Goal: Information Seeking & Learning: Learn about a topic

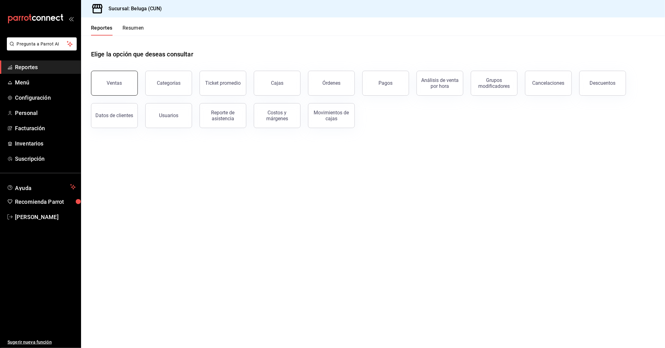
click at [126, 76] on button "Ventas" at bounding box center [114, 83] width 47 height 25
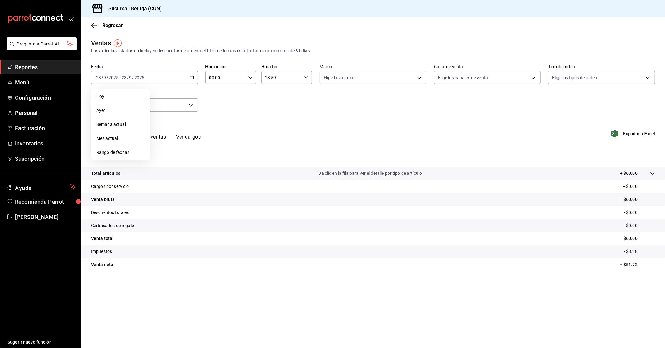
click at [120, 155] on span "Rango de fechas" at bounding box center [120, 152] width 48 height 7
click at [162, 145] on abbr "15" at bounding box center [163, 146] width 4 height 4
click at [167, 161] on button "22" at bounding box center [162, 160] width 11 height 11
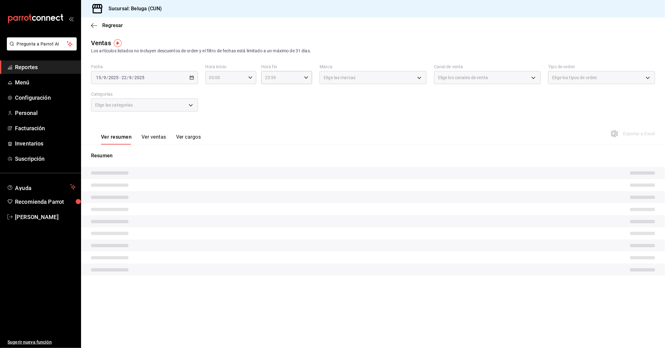
click at [247, 79] on div "00:00 Hora inicio" at bounding box center [230, 77] width 51 height 13
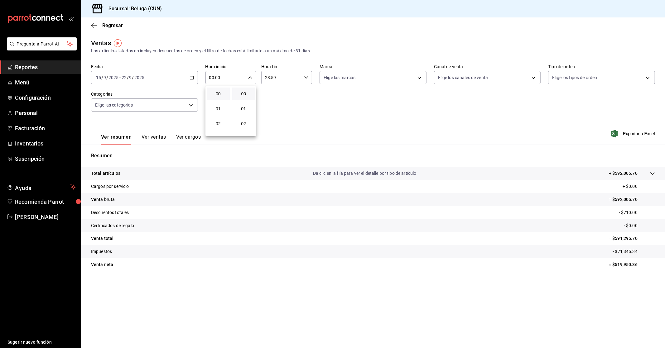
click at [250, 77] on div at bounding box center [332, 174] width 665 height 348
click at [250, 76] on icon "button" at bounding box center [250, 77] width 4 height 4
click at [218, 105] on button "10" at bounding box center [218, 105] width 23 height 12
type input "10:00"
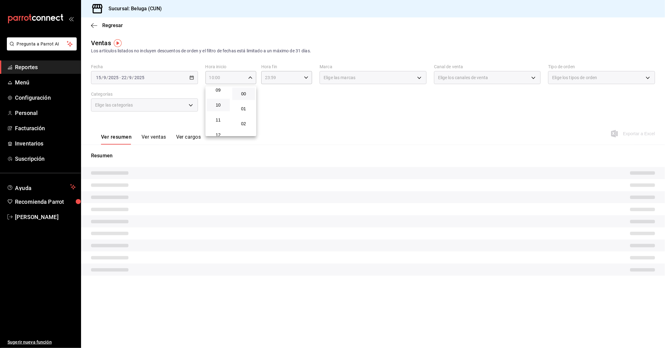
click at [288, 83] on div at bounding box center [332, 174] width 665 height 348
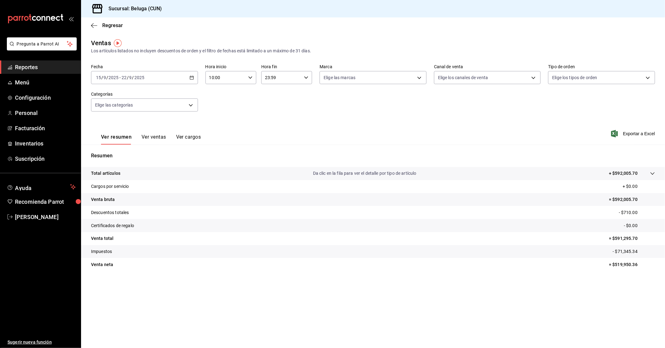
click at [305, 83] on div "23:59 Hora fin" at bounding box center [286, 77] width 51 height 13
click at [274, 91] on span "04" at bounding box center [274, 90] width 16 height 5
type input "04:59"
click at [225, 116] on div at bounding box center [332, 174] width 665 height 348
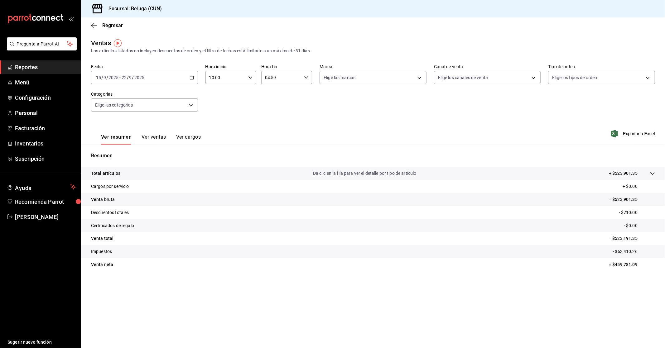
click at [33, 65] on span "Reportes" at bounding box center [45, 67] width 61 height 8
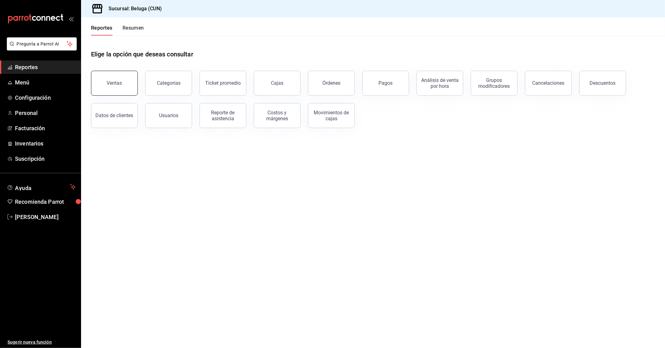
click at [125, 85] on button "Ventas" at bounding box center [114, 83] width 47 height 25
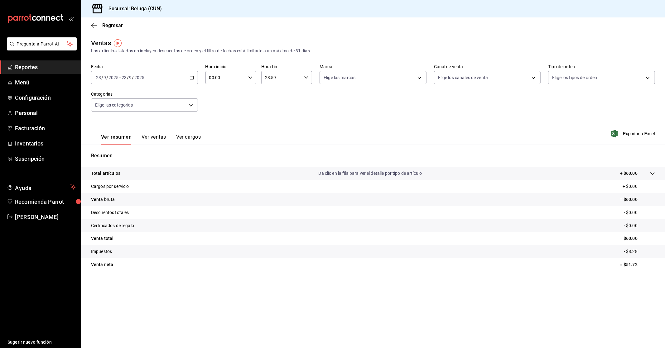
click at [194, 78] on div "[DATE] [DATE] - [DATE] [DATE]" at bounding box center [144, 77] width 107 height 13
click at [123, 153] on span "Rango de fechas" at bounding box center [120, 152] width 48 height 7
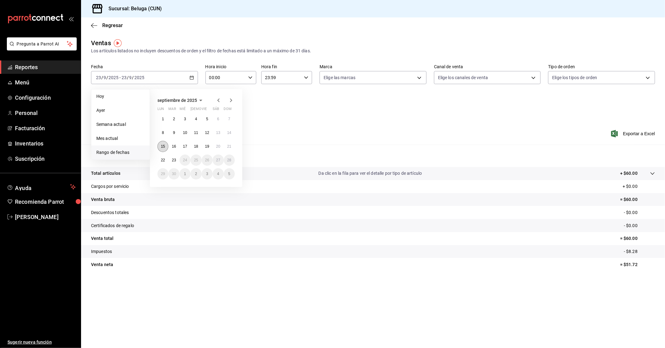
click at [163, 149] on button "15" at bounding box center [162, 146] width 11 height 11
click at [161, 160] on abbr "22" at bounding box center [163, 160] width 4 height 4
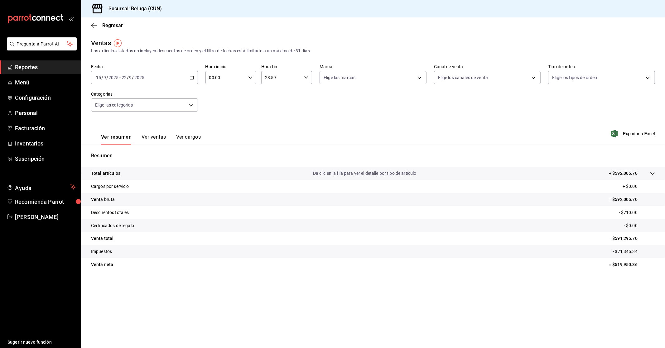
click at [249, 72] on div "00:00 Hora inicio" at bounding box center [230, 77] width 51 height 13
click at [220, 99] on button "10" at bounding box center [218, 105] width 23 height 12
type input "10:00"
click at [295, 76] on div at bounding box center [332, 174] width 665 height 348
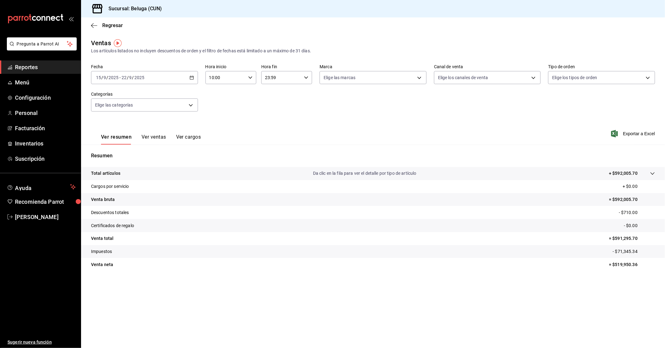
click at [307, 79] on icon "button" at bounding box center [306, 77] width 4 height 4
click at [274, 89] on span "04" at bounding box center [274, 90] width 16 height 5
type input "04:59"
click at [231, 109] on div at bounding box center [332, 174] width 665 height 348
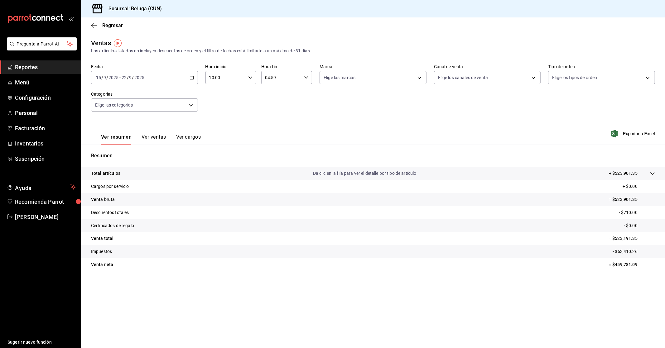
click at [156, 136] on button "Ver ventas" at bounding box center [153, 139] width 25 height 11
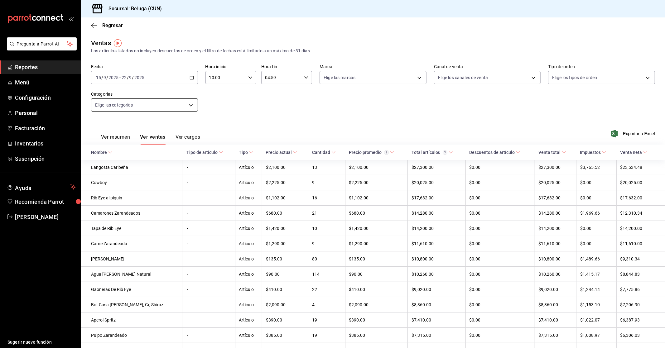
click at [185, 106] on body "Pregunta a Parrot AI Reportes Menú Configuración Personal Facturación Inventari…" at bounding box center [332, 174] width 665 height 348
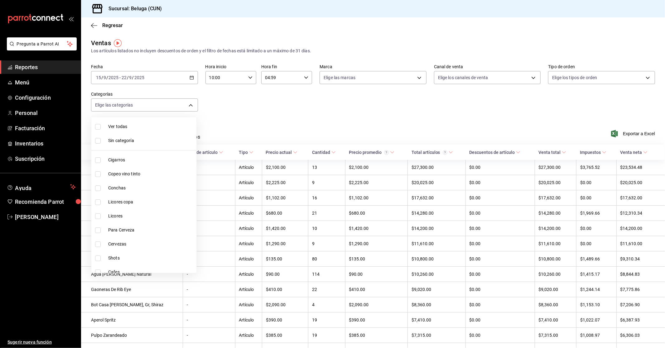
click at [161, 123] on span "Ver todas" at bounding box center [151, 126] width 86 height 7
type input "9f55827c-5d1d-49dd-a06b-f890e1c97d46,76200984-1f3d-4ad7-a828-093dbbb6f79f,b3943…"
checkbox input "true"
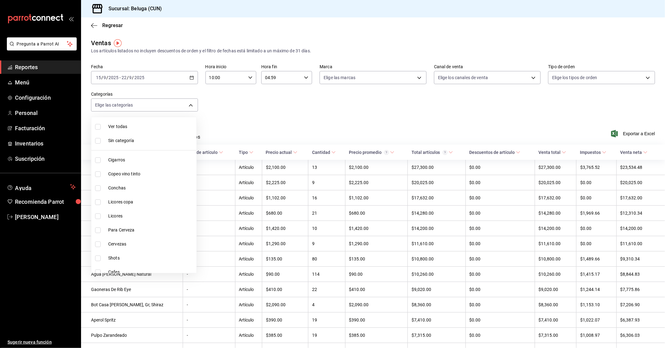
checkbox input "true"
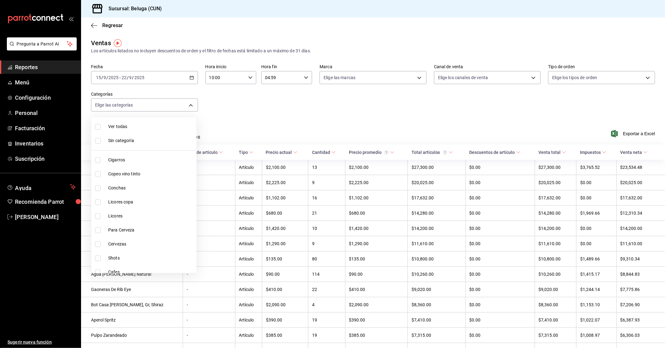
checkbox input "true"
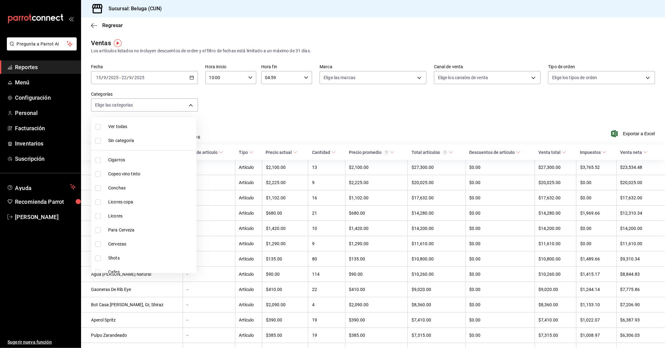
checkbox input "true"
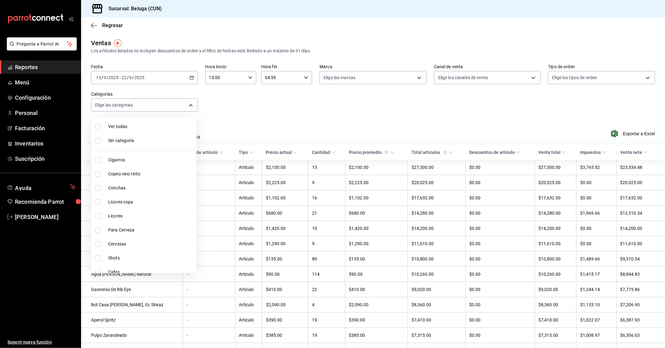
checkbox input "true"
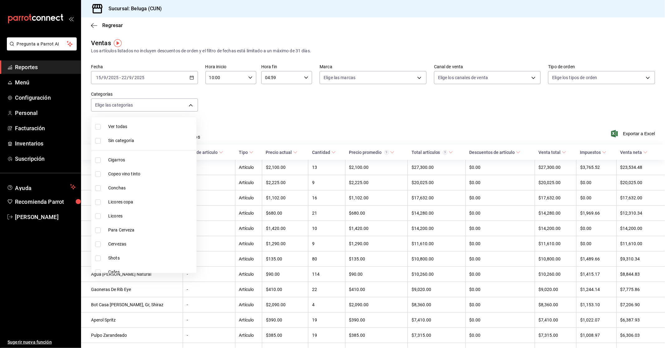
checkbox input "true"
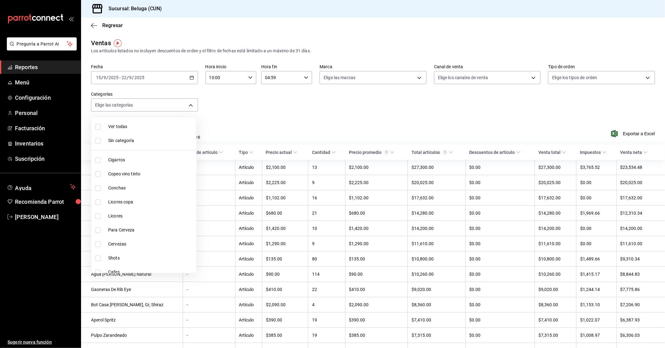
checkbox input "true"
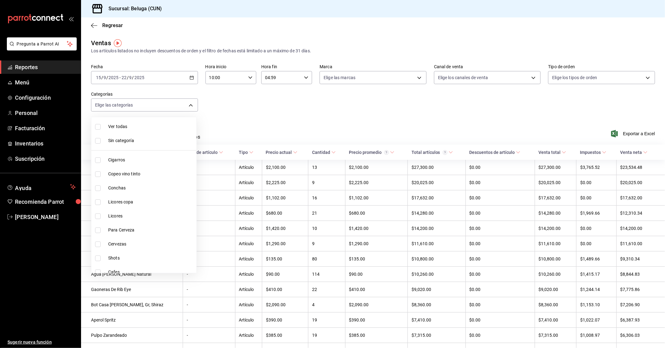
checkbox input "true"
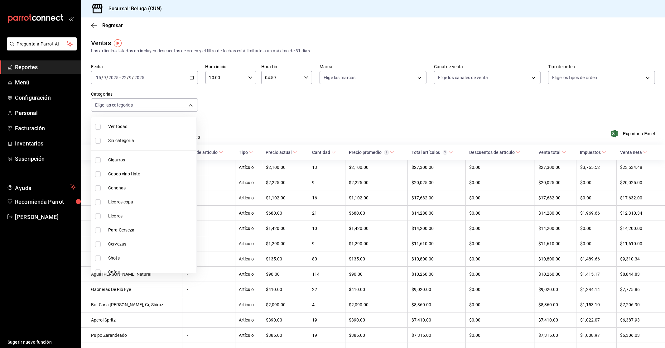
checkbox input "true"
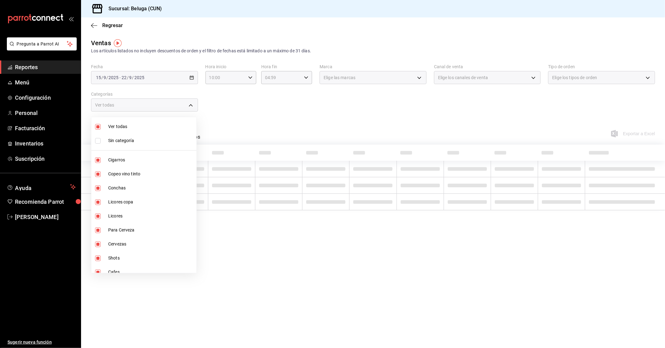
click at [161, 123] on span "Ver todas" at bounding box center [151, 126] width 86 height 7
checkbox input "false"
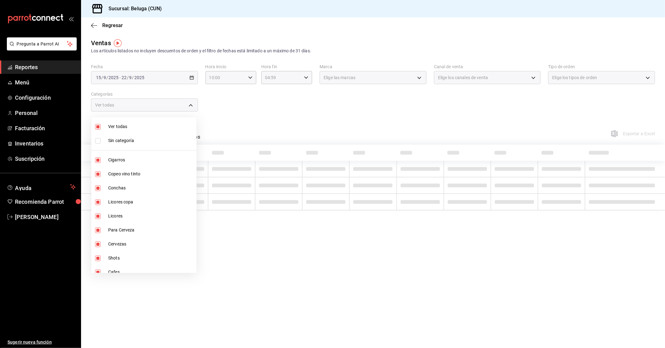
checkbox input "false"
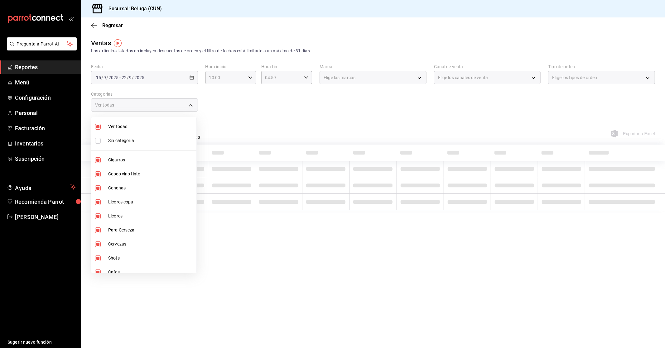
checkbox input "false"
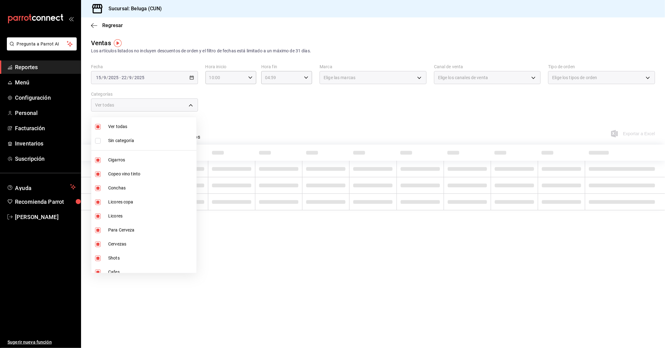
checkbox input "false"
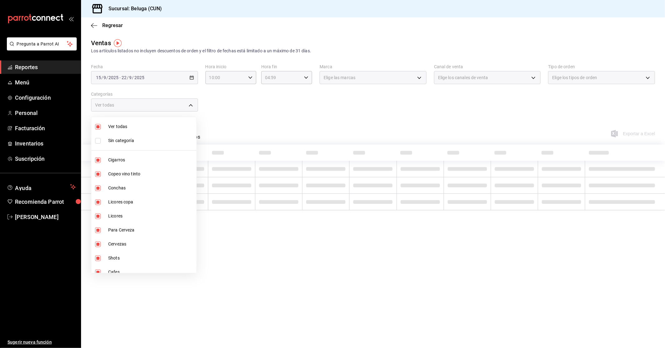
checkbox input "false"
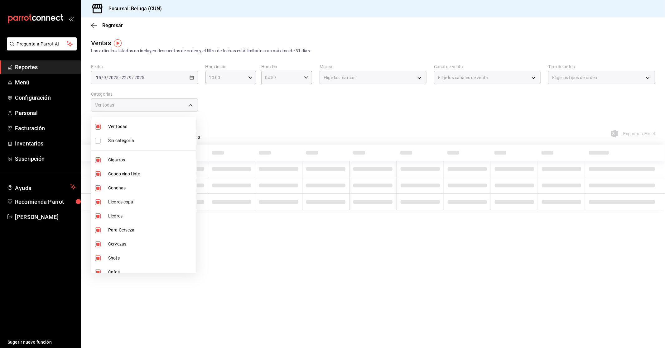
checkbox input "false"
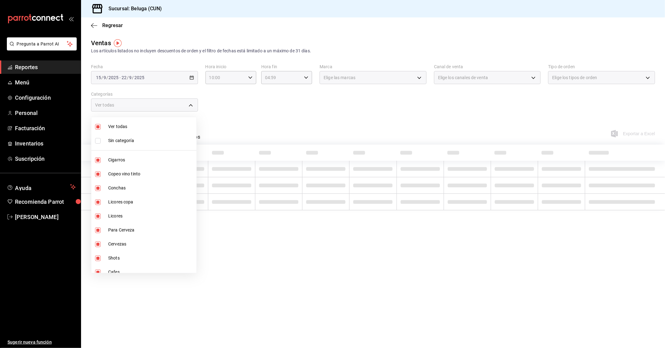
checkbox input "false"
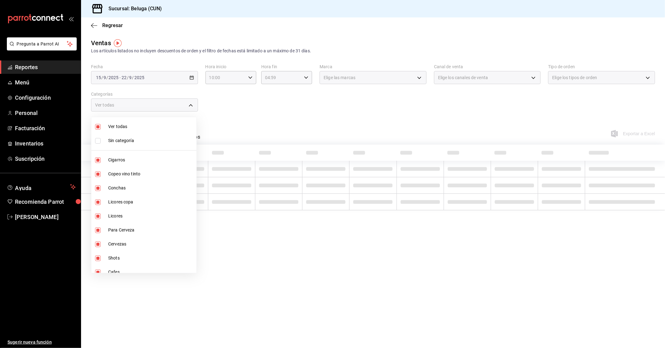
checkbox input "false"
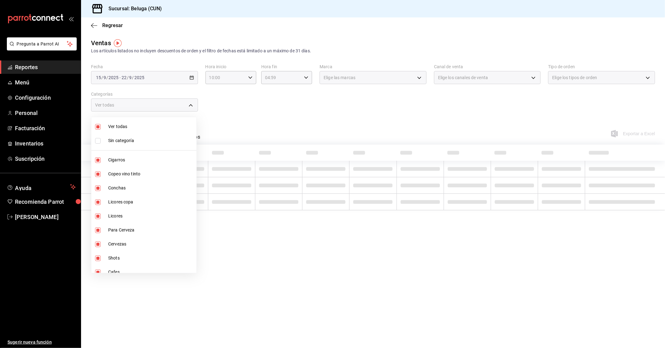
checkbox input "false"
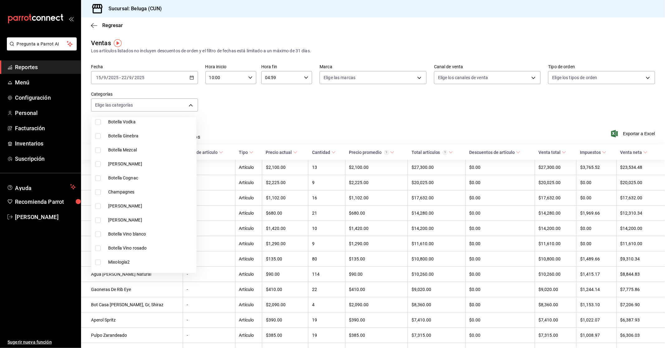
scroll to position [454, 0]
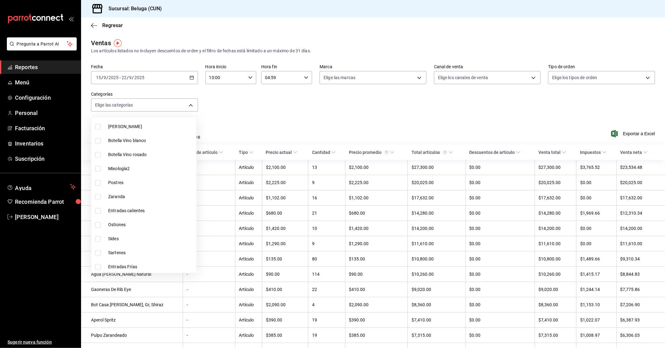
click at [142, 264] on span "Entradas Frías" at bounding box center [151, 267] width 86 height 7
type input "fda2504e-28b4-48cf-8d05-e24afc3b6e89"
checkbox input "true"
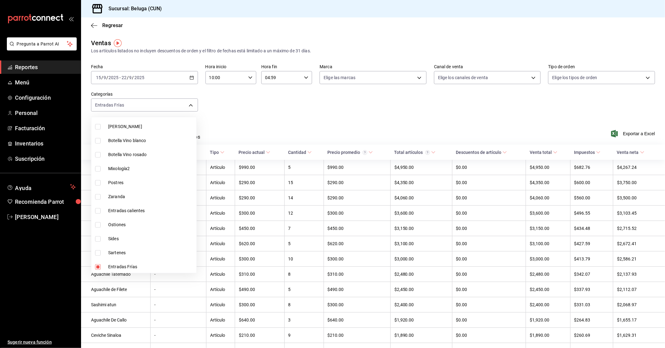
click at [132, 253] on span "Sartenes" at bounding box center [151, 253] width 86 height 7
type input "fda2504e-28b4-48cf-8d05-e24afc3b6e89,3534ce6f-9356-437a-ba55-311c74ed78b6"
checkbox input "true"
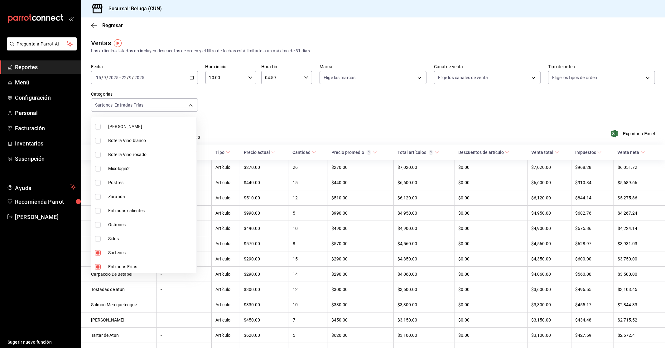
click at [138, 211] on span "Entradas calientes" at bounding box center [151, 210] width 86 height 7
type input "fda2504e-28b4-48cf-8d05-e24afc3b6e89,3534ce6f-9356-437a-ba55-311c74ed78b6,65299…"
checkbox input "true"
click at [132, 236] on span "Sides" at bounding box center [151, 239] width 86 height 7
type input "fda2504e-28b4-48cf-8d05-e24afc3b6e89,3534ce6f-9356-437a-ba55-311c74ed78b6,65299…"
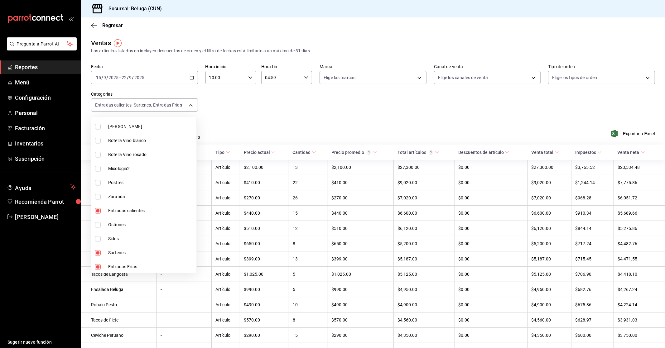
checkbox input "true"
click at [131, 193] on span "Zaranda" at bounding box center [151, 196] width 86 height 7
type input "fda2504e-28b4-48cf-8d05-e24afc3b6e89,3534ce6f-9356-437a-ba55-311c74ed78b6,65299…"
checkbox input "true"
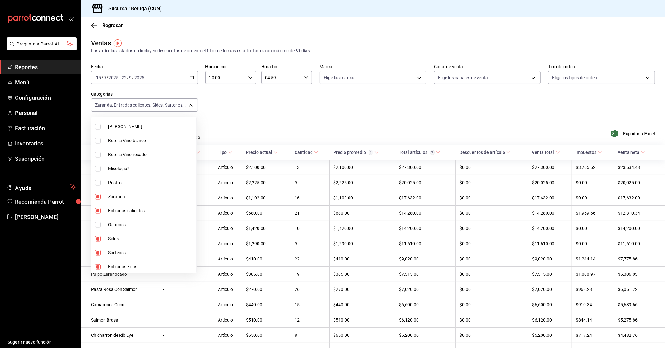
click at [294, 107] on div at bounding box center [332, 174] width 665 height 348
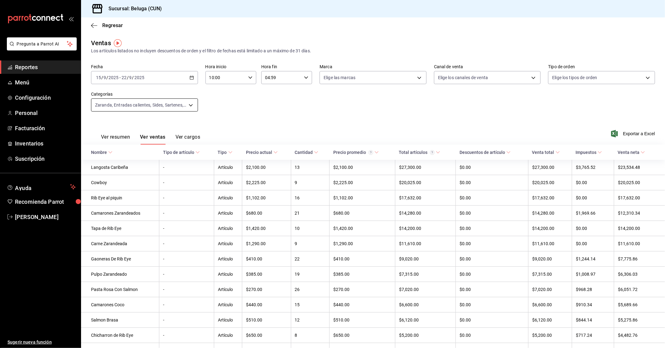
click at [187, 104] on body "Pregunta a Parrot AI Reportes Menú Configuración Personal Facturación Inventari…" at bounding box center [332, 174] width 665 height 348
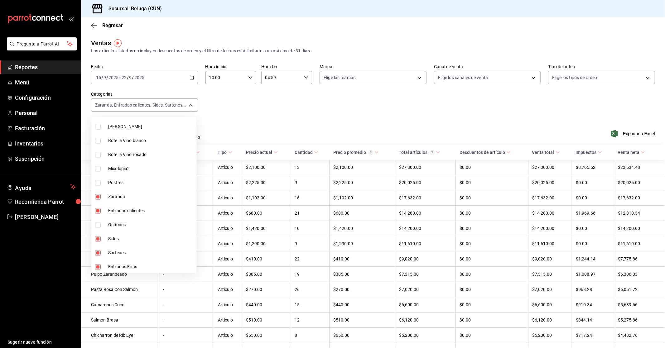
click at [270, 129] on div at bounding box center [332, 174] width 665 height 348
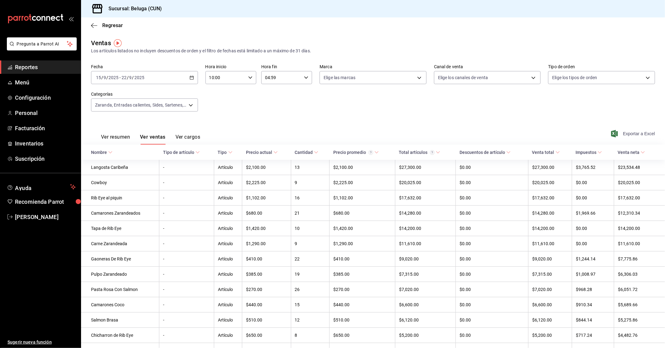
click at [641, 131] on span "Exportar a Excel" at bounding box center [633, 133] width 43 height 7
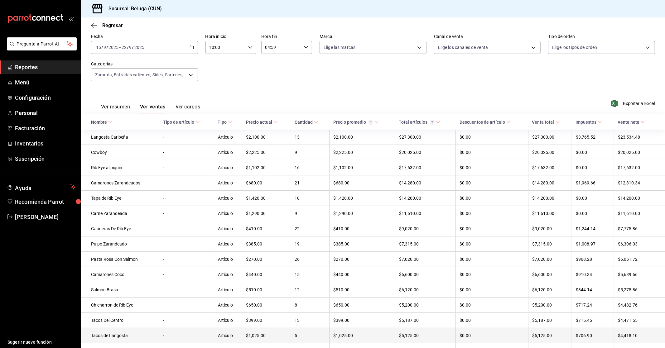
scroll to position [69, 0]
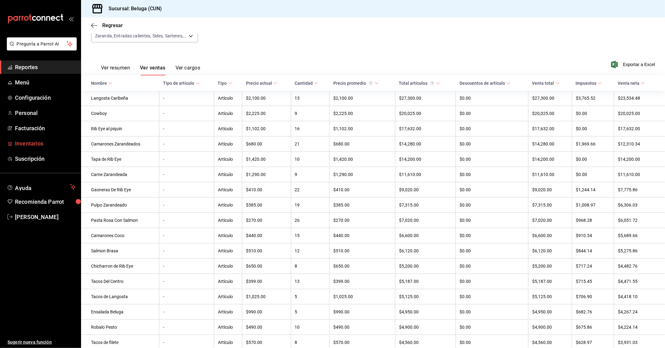
click at [43, 142] on span "Inventarios" at bounding box center [45, 143] width 61 height 8
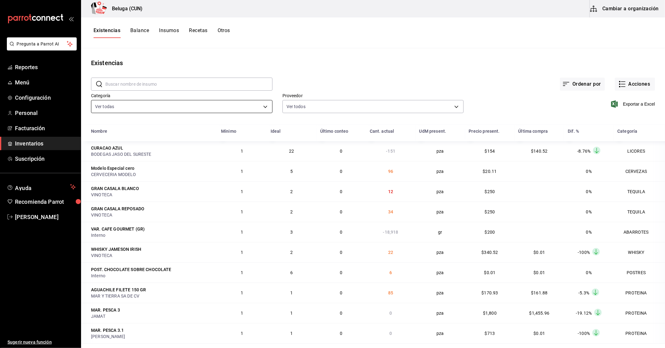
click at [264, 103] on body "Pregunta a Parrot AI Reportes Menú Configuración Personal Facturación Inventari…" at bounding box center [332, 172] width 665 height 344
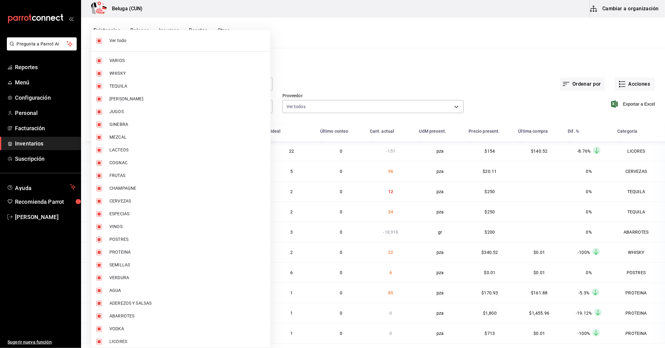
click at [126, 41] on span "Ver todo" at bounding box center [187, 40] width 156 height 7
checkbox input "false"
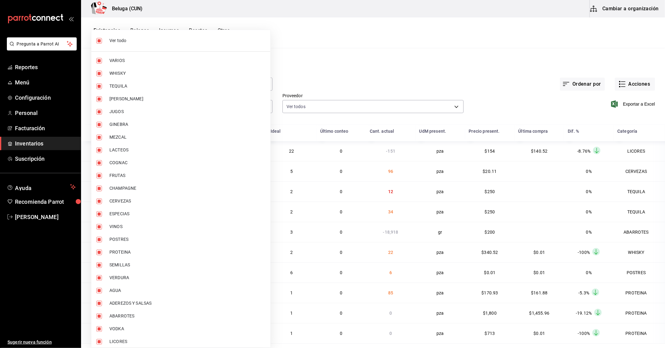
checkbox input "false"
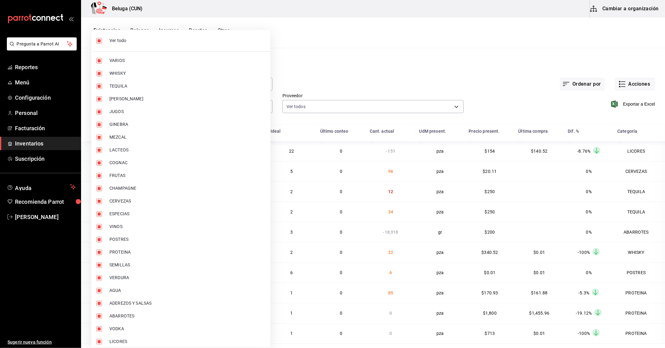
checkbox input "false"
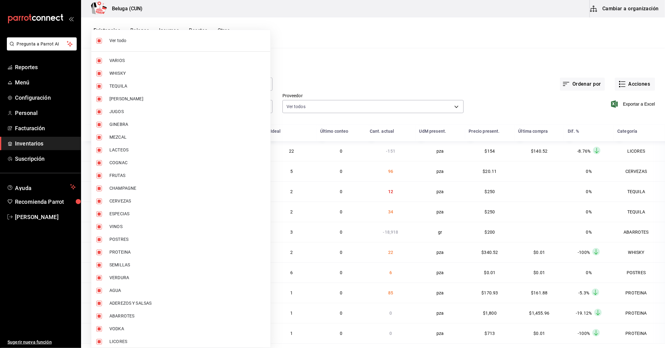
checkbox input "false"
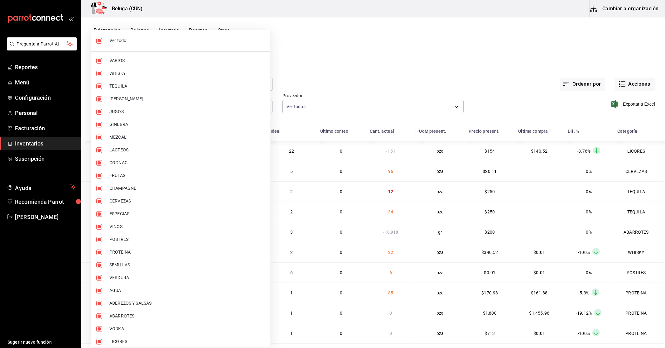
checkbox input "false"
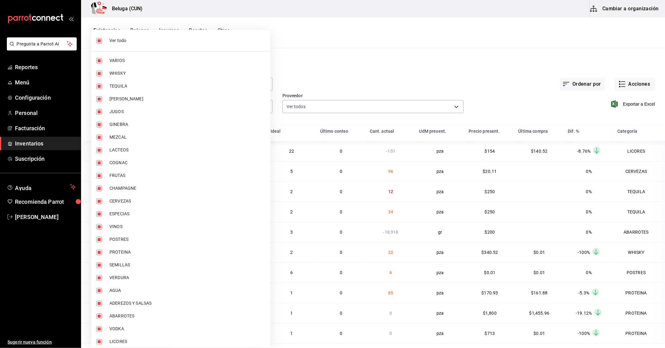
checkbox input "false"
click at [132, 74] on span "WHISKY" at bounding box center [187, 73] width 156 height 7
type input "1b609913-4762-4067-b74a-b69c5b99222b"
checkbox input "true"
click at [131, 84] on span "TEQUILA" at bounding box center [187, 86] width 156 height 7
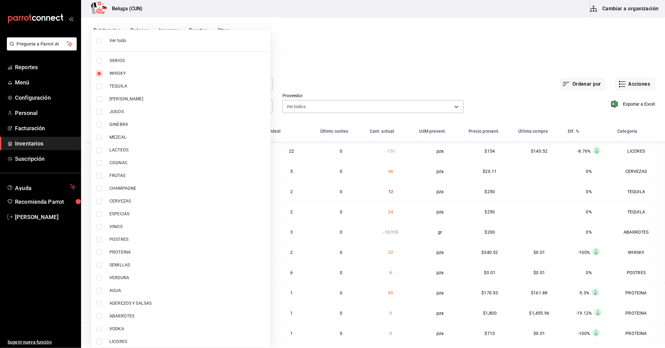
type input "1b609913-4762-4067-b74a-b69c5b99222b,83166de5-5757-430d-8420-6eb67f793344"
checkbox input "true"
drag, startPoint x: 128, startPoint y: 97, endPoint x: 129, endPoint y: 114, distance: 16.9
click at [128, 97] on span "[PERSON_NAME]" at bounding box center [187, 99] width 156 height 7
type input "1b609913-4762-4067-b74a-b69c5b99222b,83166de5-5757-430d-8420-6eb67f793344,ec2ac…"
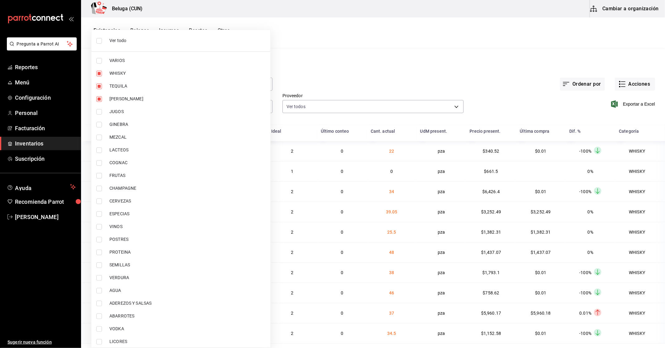
checkbox input "true"
click at [138, 106] on li "JUGOS" at bounding box center [180, 111] width 179 height 13
type input "1b609913-4762-4067-b74a-b69c5b99222b,83166de5-5757-430d-8420-6eb67f793344,ec2ac…"
checkbox input "true"
click at [127, 126] on span "GINEBRA" at bounding box center [187, 124] width 156 height 7
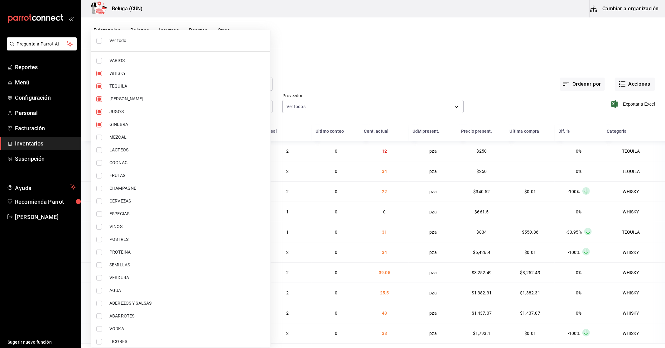
type input "1b609913-4762-4067-b74a-b69c5b99222b,83166de5-5757-430d-8420-6eb67f793344,ec2ac…"
checkbox input "true"
click at [127, 139] on span "MEZCAL" at bounding box center [187, 137] width 156 height 7
type input "1b609913-4762-4067-b74a-b69c5b99222b,83166de5-5757-430d-8420-6eb67f793344,ec2ac…"
checkbox input "true"
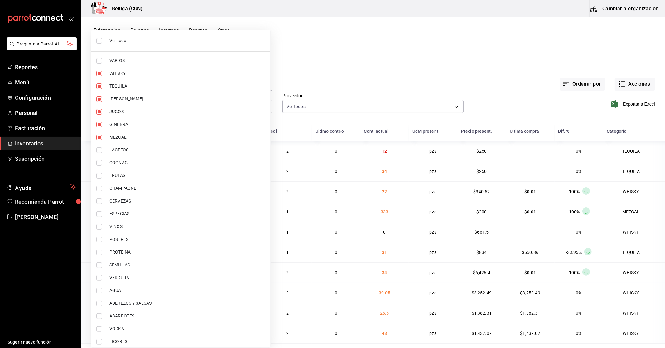
scroll to position [15, 0]
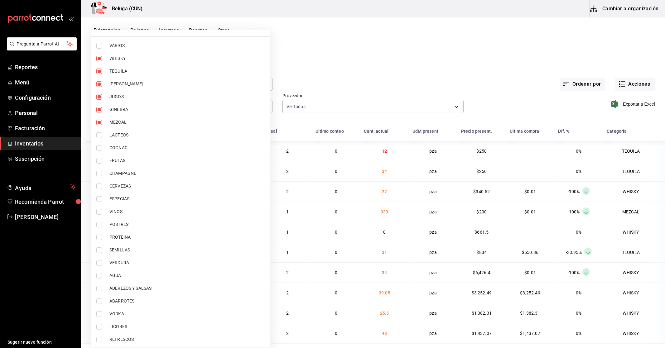
click at [132, 145] on span "COGNAC" at bounding box center [187, 148] width 156 height 7
type input "1b609913-4762-4067-b74a-b69c5b99222b,83166de5-5757-430d-8420-6eb67f793344,ec2ac…"
checkbox input "true"
click at [135, 173] on span "CHAMPAGNE" at bounding box center [187, 173] width 156 height 7
type input "1b609913-4762-4067-b74a-b69c5b99222b,83166de5-5757-430d-8420-6eb67f793344,ec2ac…"
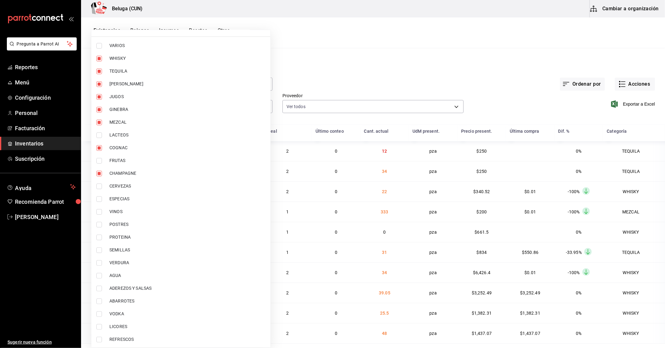
checkbox input "true"
click at [136, 187] on span "CERVEZAS" at bounding box center [187, 186] width 156 height 7
type input "1b609913-4762-4067-b74a-b69c5b99222b,83166de5-5757-430d-8420-6eb67f793344,ec2ac…"
checkbox input "true"
click at [141, 215] on li "VINOS" at bounding box center [180, 211] width 179 height 13
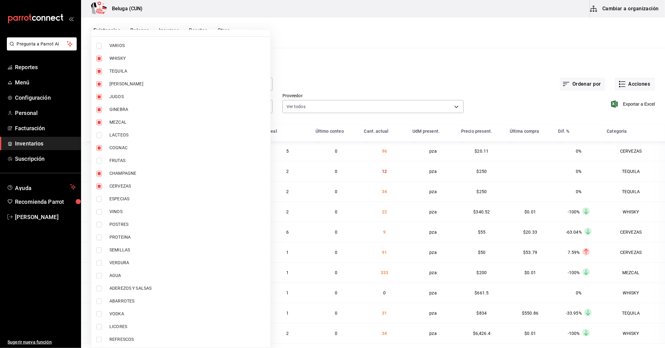
type input "1b609913-4762-4067-b74a-b69c5b99222b,83166de5-5757-430d-8420-6eb67f793344,ec2ac…"
checkbox input "true"
click at [135, 275] on span "AGUA" at bounding box center [187, 275] width 156 height 7
type input "1b609913-4762-4067-b74a-b69c5b99222b,83166de5-5757-430d-8420-6eb67f793344,ec2ac…"
checkbox input "true"
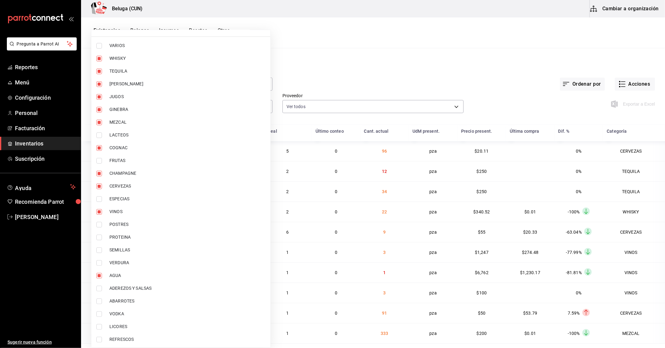
click at [129, 315] on span "VODKA" at bounding box center [187, 314] width 156 height 7
type input "1b609913-4762-4067-b74a-b69c5b99222b,83166de5-5757-430d-8420-6eb67f793344,ec2ac…"
checkbox input "true"
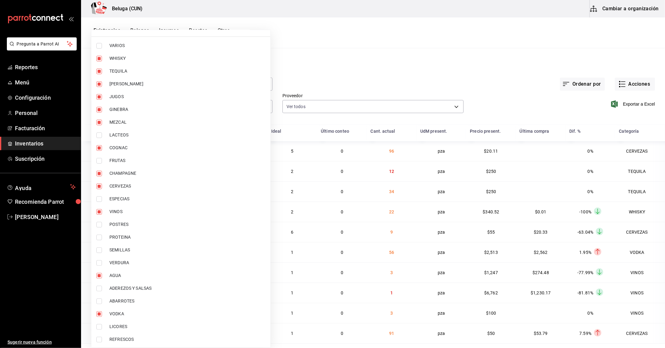
click at [132, 326] on span "LICORES" at bounding box center [187, 326] width 156 height 7
type input "1b609913-4762-4067-b74a-b69c5b99222b,83166de5-5757-430d-8420-6eb67f793344,ec2ac…"
checkbox input "true"
click at [137, 340] on span "REFRESCOS" at bounding box center [187, 339] width 156 height 7
type input "1b609913-4762-4067-b74a-b69c5b99222b,83166de5-5757-430d-8420-6eb67f793344,ec2ac…"
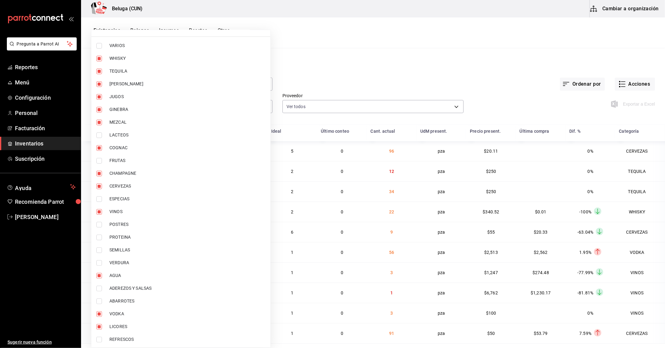
checkbox input "true"
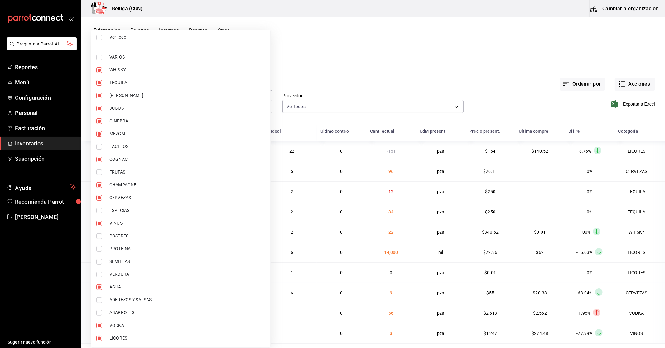
scroll to position [0, 0]
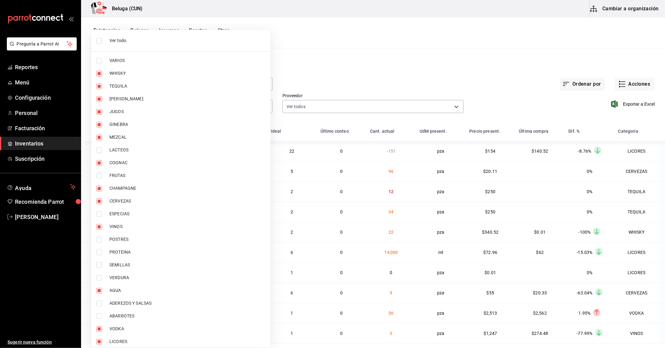
click at [133, 57] on li "VARIOS" at bounding box center [180, 60] width 179 height 13
type input "1b609913-4762-4067-b74a-b69c5b99222b,83166de5-5757-430d-8420-6eb67f793344,ec2ac…"
checkbox input "true"
click at [321, 26] on div at bounding box center [332, 174] width 665 height 348
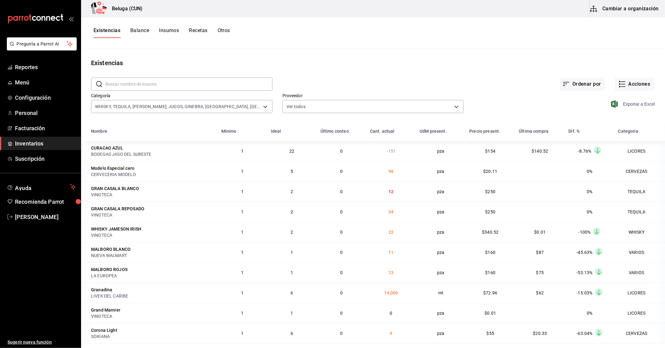
click at [623, 102] on span "Exportar a Excel" at bounding box center [633, 103] width 43 height 7
click at [506, 93] on div "Exportar a Excel" at bounding box center [558, 99] width 191 height 32
click at [34, 141] on span "Inventarios" at bounding box center [45, 143] width 61 height 8
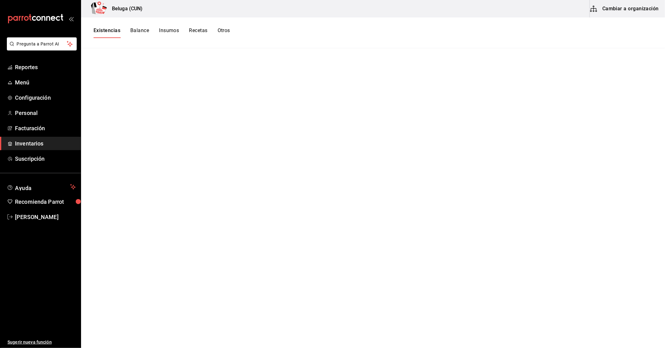
click at [103, 32] on button "Existencias" at bounding box center [106, 32] width 27 height 11
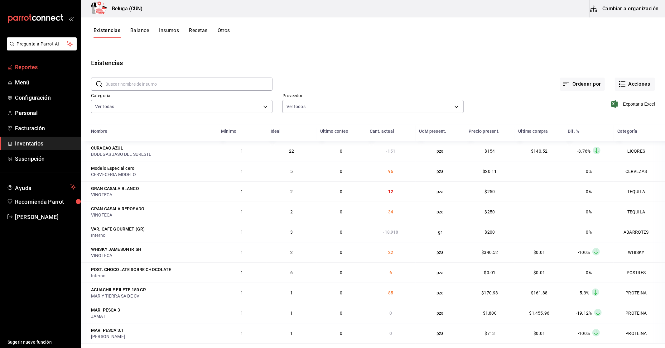
click at [35, 69] on span "Reportes" at bounding box center [45, 67] width 61 height 8
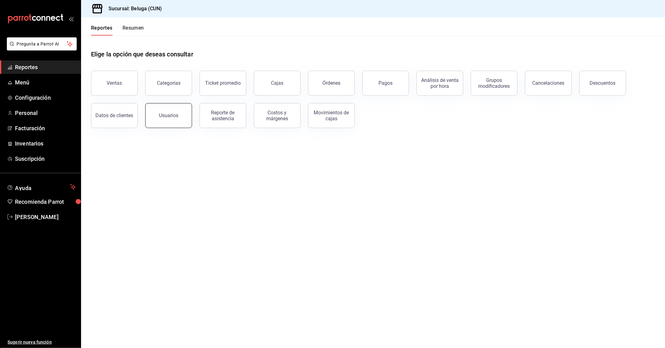
click at [171, 113] on div "Usuarios" at bounding box center [168, 115] width 19 height 6
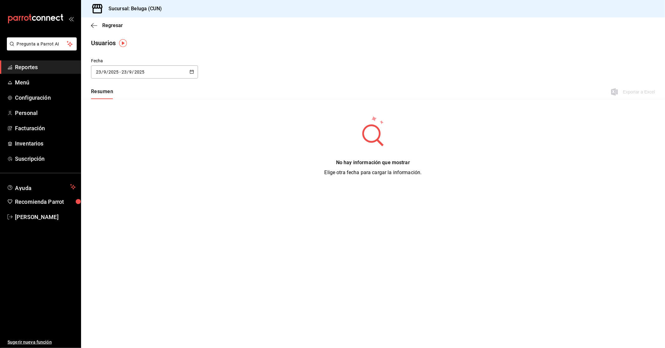
click at [186, 69] on div "[DATE] [DATE] - [DATE] [DATE]" at bounding box center [144, 71] width 107 height 13
click at [126, 163] on li "Rango de fechas" at bounding box center [120, 162] width 59 height 14
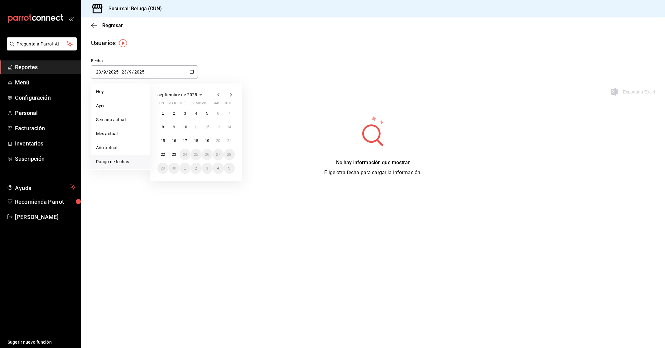
drag, startPoint x: 229, startPoint y: 71, endPoint x: 188, endPoint y: 61, distance: 42.0
click at [229, 71] on div "Fecha [DATE] [DATE] - [DATE] [DATE] [DATE] [DATE] Semana actual Mes actual Año …" at bounding box center [373, 72] width 584 height 28
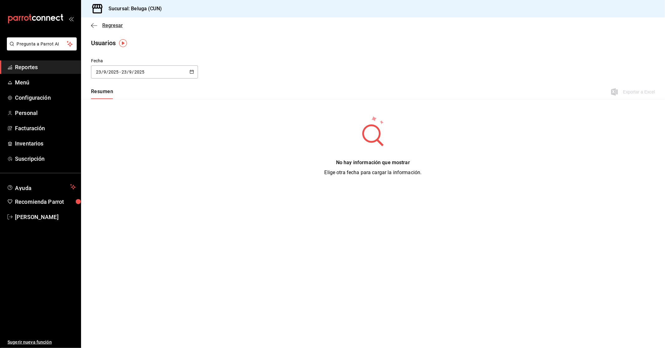
click at [116, 27] on span "Regresar" at bounding box center [112, 25] width 21 height 6
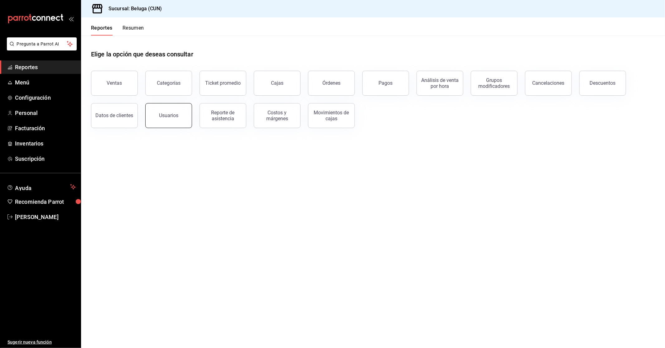
click at [170, 118] on div "Usuarios" at bounding box center [168, 115] width 19 height 6
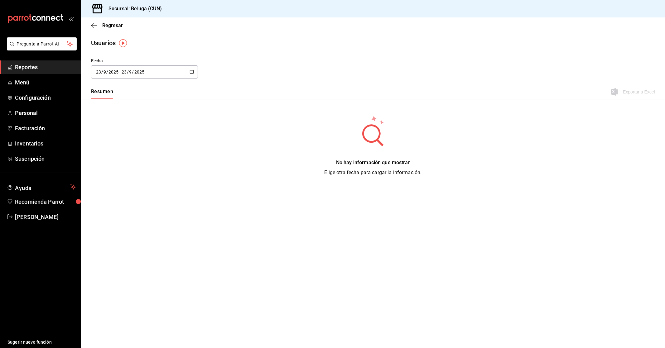
click at [192, 75] on div "[DATE] [DATE] - [DATE] [DATE]" at bounding box center [144, 71] width 107 height 13
click at [111, 159] on li "Rango de fechas" at bounding box center [120, 162] width 59 height 14
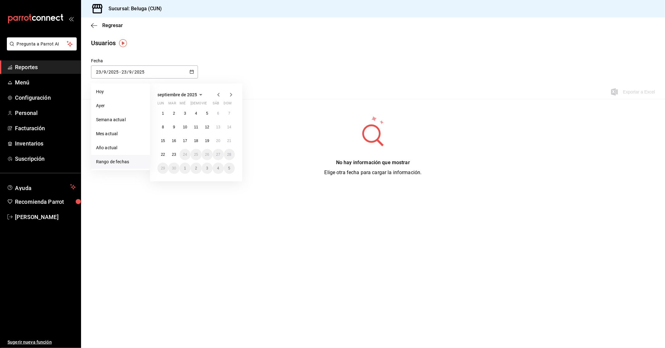
click at [219, 95] on icon "button" at bounding box center [218, 94] width 7 height 7
click at [163, 167] on abbr "28" at bounding box center [163, 168] width 4 height 4
click at [229, 95] on icon "button" at bounding box center [230, 94] width 7 height 7
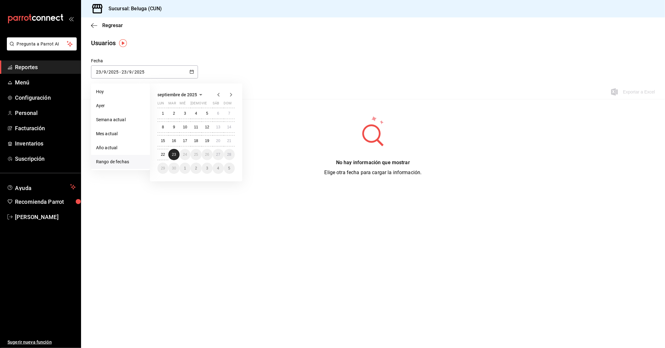
click at [174, 155] on abbr "23" at bounding box center [174, 154] width 4 height 4
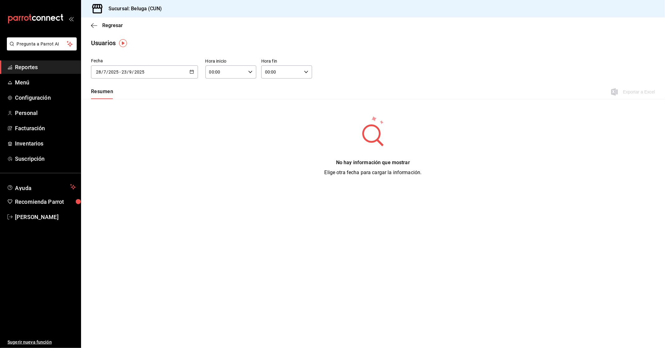
type input "[DATE]"
type input "28"
type input "7"
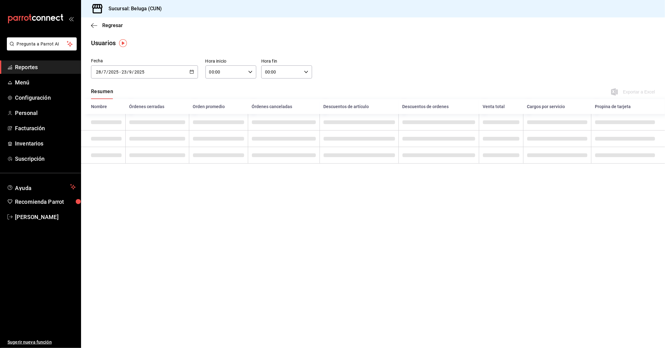
click at [251, 70] on icon "button" at bounding box center [250, 72] width 4 height 4
click at [218, 97] on span "10" at bounding box center [218, 99] width 16 height 5
type input "10:00"
click at [283, 78] on div at bounding box center [332, 174] width 665 height 348
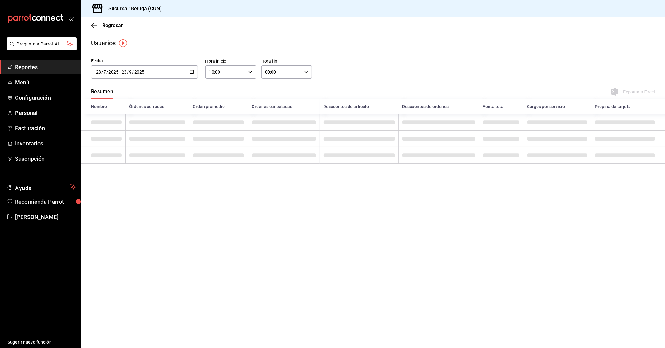
click at [298, 76] on input "00:00" at bounding box center [281, 72] width 40 height 12
click at [273, 115] on button "04" at bounding box center [273, 113] width 23 height 12
type input "04:00"
click at [356, 57] on div at bounding box center [332, 174] width 665 height 348
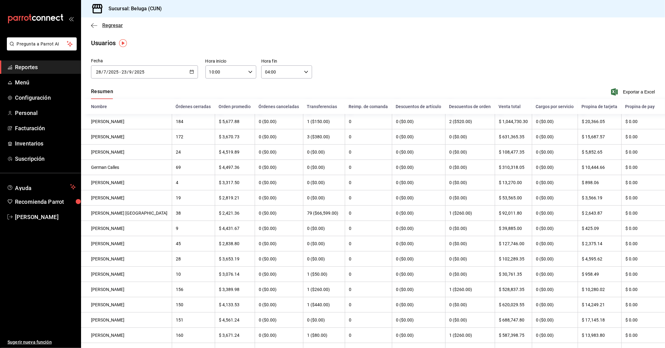
click at [110, 26] on span "Regresar" at bounding box center [112, 25] width 21 height 6
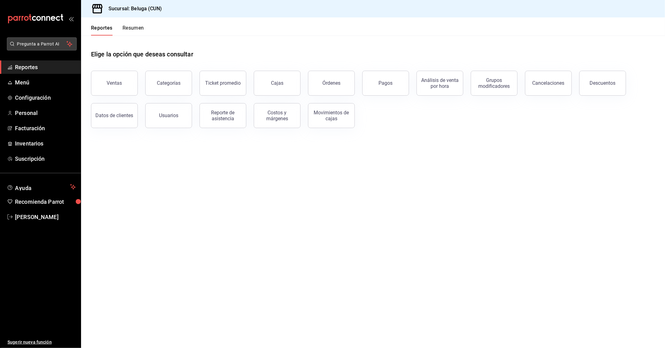
click at [47, 45] on span "Pregunta a Parrot AI" at bounding box center [42, 44] width 50 height 7
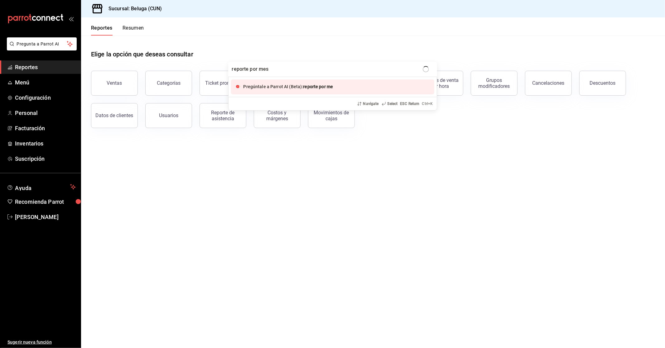
type input "reporte por mesa"
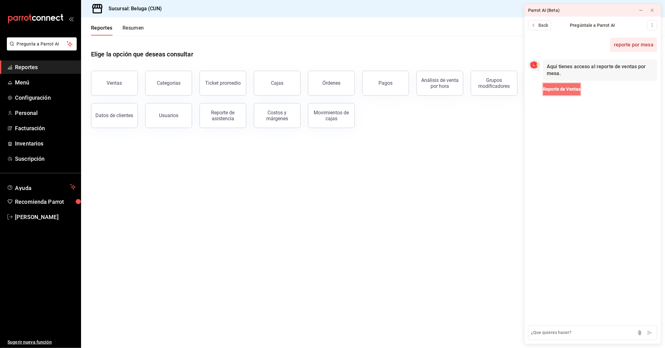
click at [575, 89] on span "Reporte de Ventas" at bounding box center [561, 89] width 37 height 7
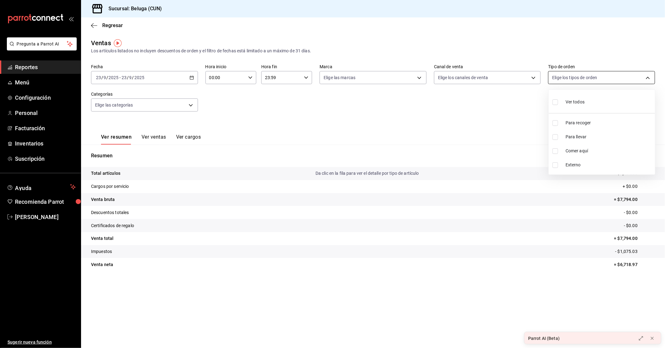
click at [586, 76] on body "Pregunta a Parrot AI Reportes Menú Configuración Personal Facturación Inventari…" at bounding box center [332, 174] width 665 height 348
click at [507, 103] on div at bounding box center [332, 174] width 665 height 348
click at [518, 82] on body "Pregunta a Parrot AI Reportes Menú Configuración Personal Facturación Inventari…" at bounding box center [332, 174] width 665 height 348
click at [354, 145] on div at bounding box center [332, 174] width 665 height 348
click at [390, 77] on body "Pregunta a Parrot AI Reportes Menú Configuración Personal Facturación Inventari…" at bounding box center [332, 174] width 665 height 348
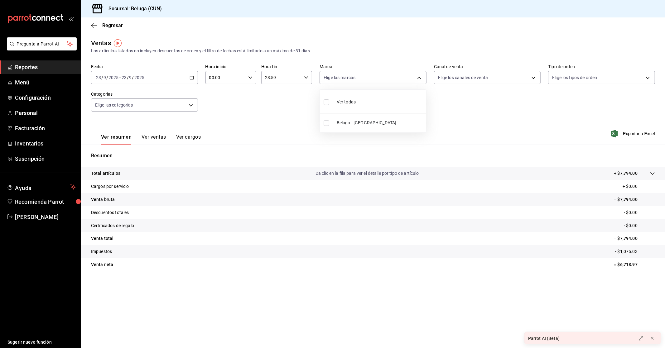
click at [284, 109] on div at bounding box center [332, 174] width 665 height 348
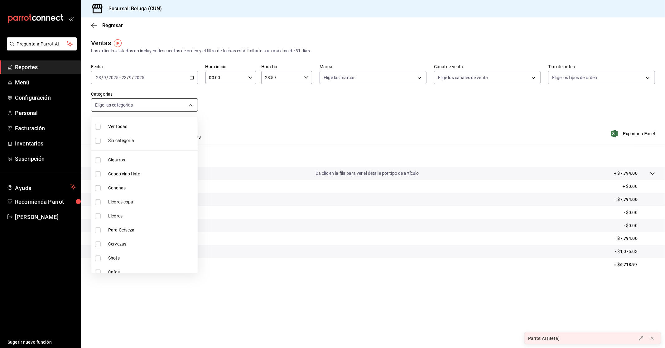
click at [195, 104] on body "Pregunta a Parrot AI Reportes Menú Configuración Personal Facturación Inventari…" at bounding box center [332, 174] width 665 height 348
click at [219, 123] on div at bounding box center [332, 174] width 665 height 348
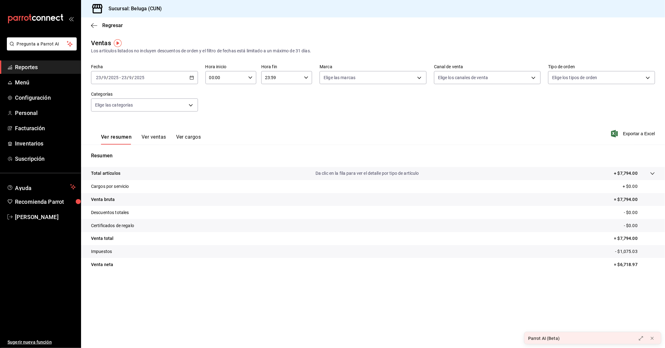
click at [193, 136] on button "Ver cargos" at bounding box center [188, 139] width 25 height 11
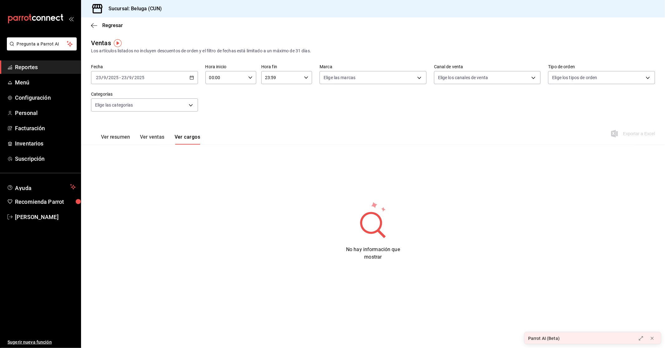
click at [156, 137] on button "Ver ventas" at bounding box center [152, 139] width 25 height 11
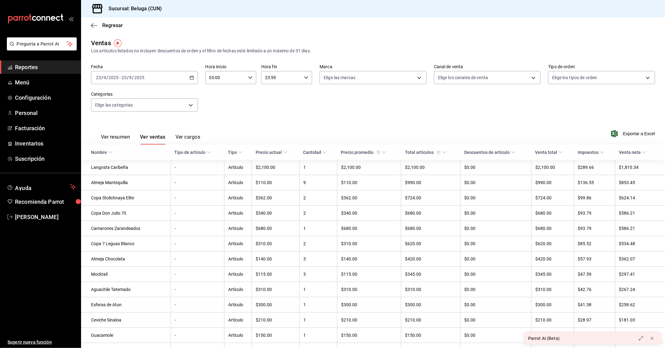
click at [182, 139] on button "Ver cargos" at bounding box center [187, 139] width 25 height 11
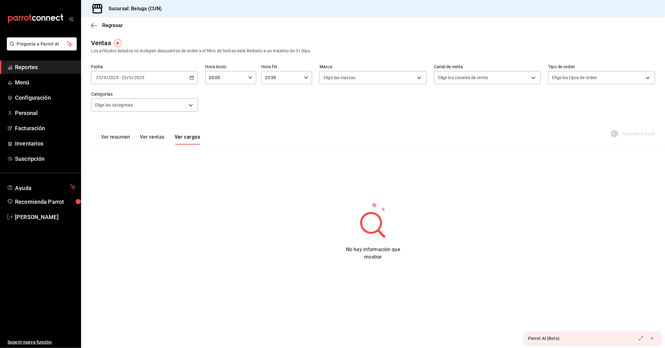
click at [270, 124] on div "Ver resumen Ver ventas Ver cargos Exportar a Excel" at bounding box center [373, 132] width 584 height 26
click at [160, 34] on main "Regresar Ventas Los artículos listados no incluyen descuentos de orden y el fil…" at bounding box center [373, 182] width 584 height 331
click at [539, 193] on div "Ventas Los artículos listados no incluyen descuentos de orden y el filtro de fe…" at bounding box center [373, 154] width 584 height 232
click at [190, 106] on body "Pregunta a Parrot AI Reportes Menú Configuración Personal Facturación Inventari…" at bounding box center [332, 174] width 665 height 348
click at [256, 123] on div at bounding box center [332, 174] width 665 height 348
